Goal: Information Seeking & Learning: Learn about a topic

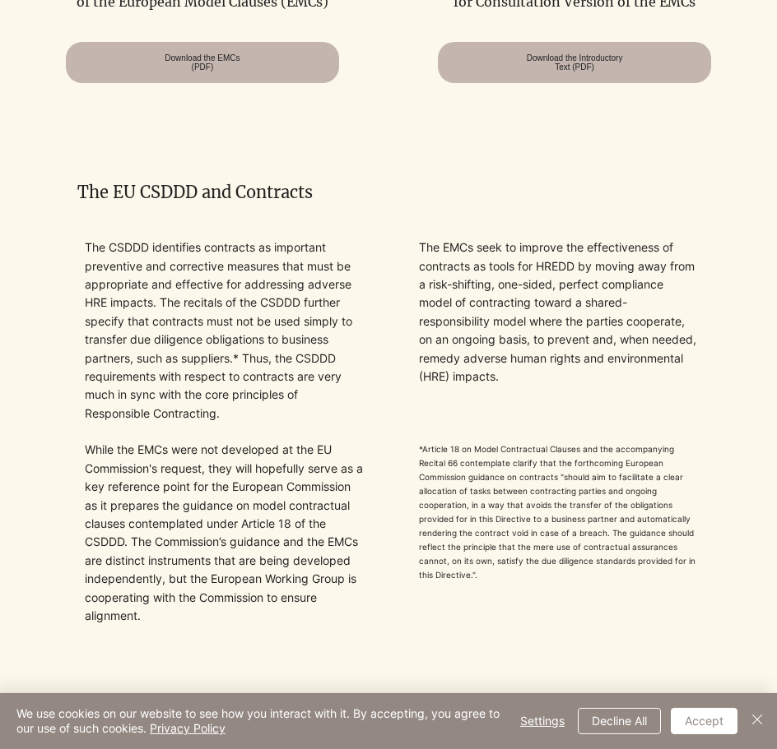
scroll to position [1259, 0]
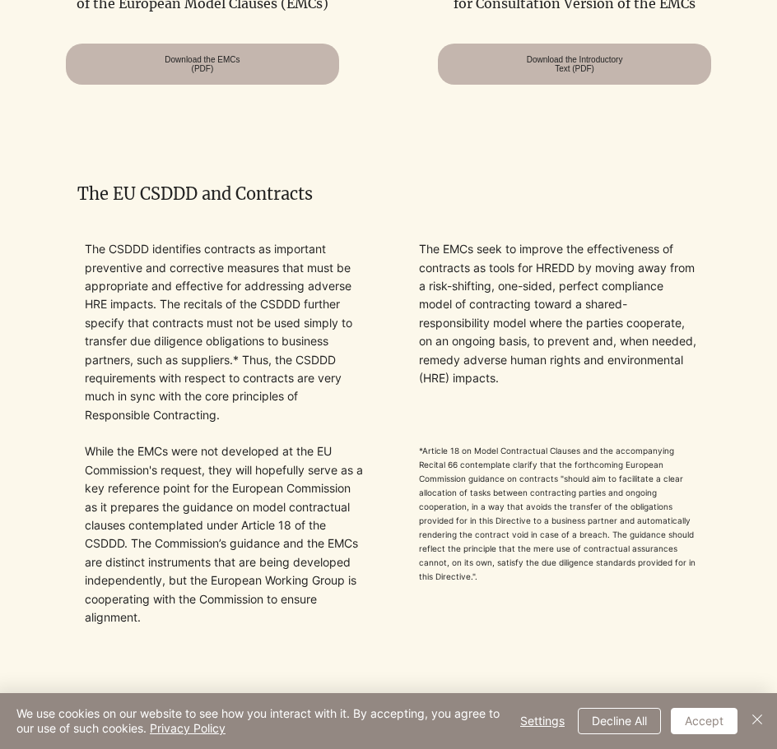
click at [187, 318] on p "The CSDDD identifies contracts as important preventive and corrective measures …" at bounding box center [224, 332] width 279 height 184
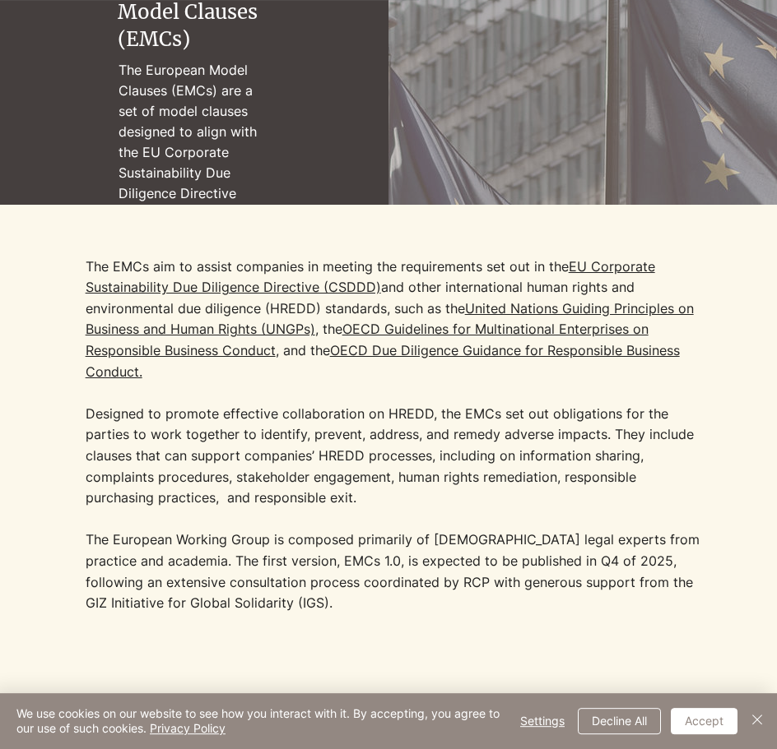
scroll to position [420, 0]
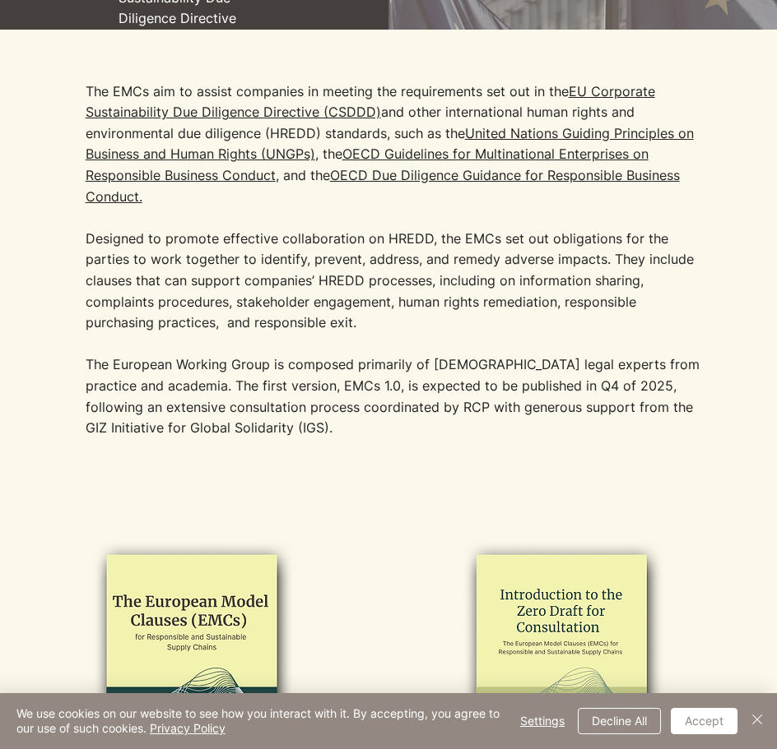
click at [404, 284] on p "The EMCs aim to assist companies in meeting the requirements set out in the [GE…" at bounding box center [396, 207] width 621 height 253
click at [317, 276] on p "The EMCs aim to assist companies in meeting the requirements set out in the [GE…" at bounding box center [396, 207] width 621 height 253
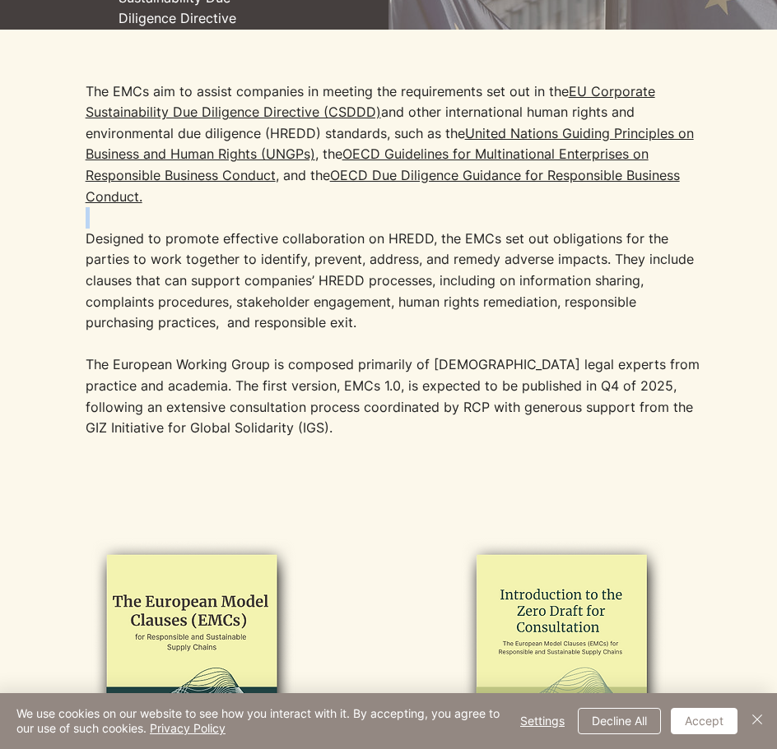
click at [317, 276] on p "The EMCs aim to assist companies in meeting the requirements set out in the [GE…" at bounding box center [396, 207] width 621 height 253
